Goal: Information Seeking & Learning: Learn about a topic

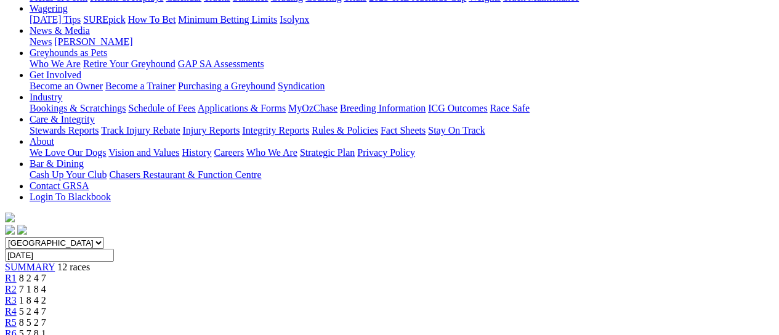
scroll to position [82, 0]
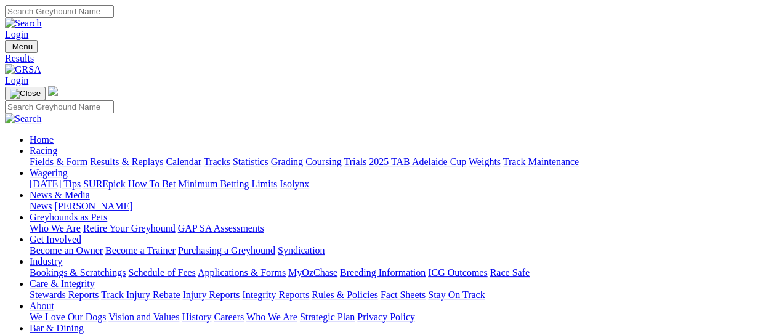
click at [48, 156] on link "Fields & Form" at bounding box center [59, 161] width 58 height 10
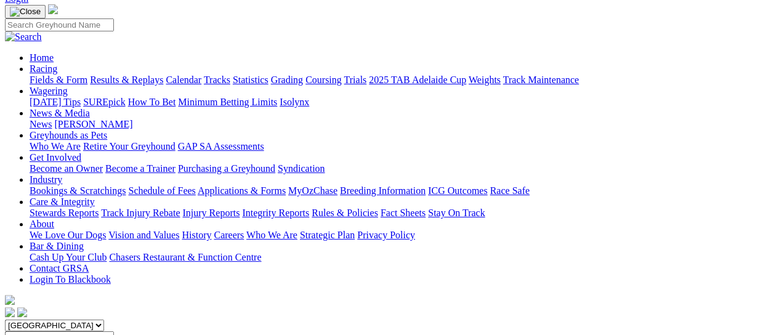
scroll to position [164, 0]
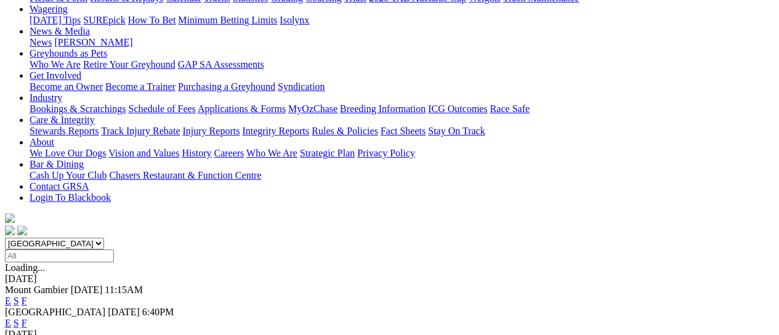
click at [27, 296] on link "F" at bounding box center [25, 301] width 6 height 10
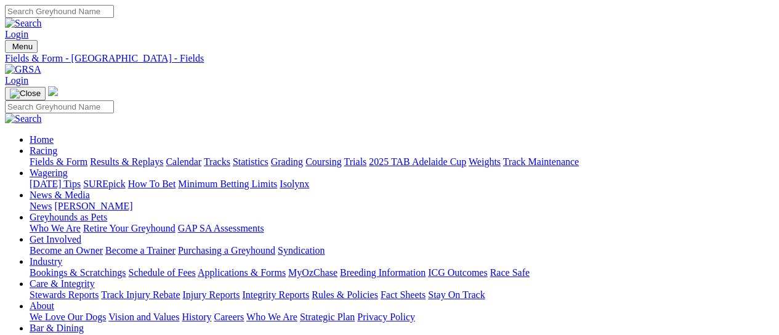
click at [158, 156] on link "Results & Replays" at bounding box center [126, 161] width 73 height 10
click at [151, 156] on link "Results & Replays" at bounding box center [126, 161] width 73 height 10
click at [47, 156] on link "Fields & Form" at bounding box center [59, 161] width 58 height 10
